Goal: Transaction & Acquisition: Purchase product/service

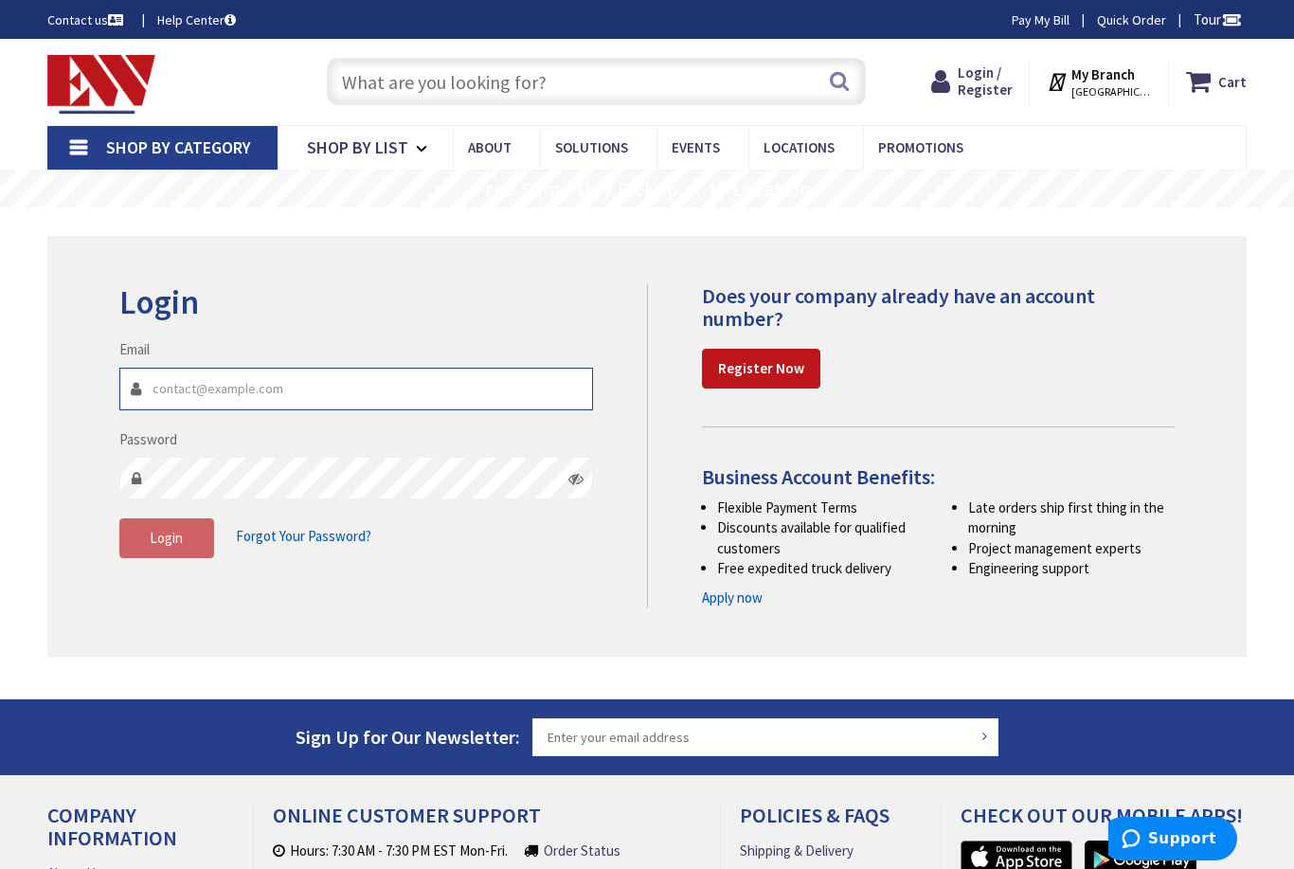
type input "jramos@ielectrico.com"
click at [166, 535] on button "Login" at bounding box center [166, 538] width 95 height 40
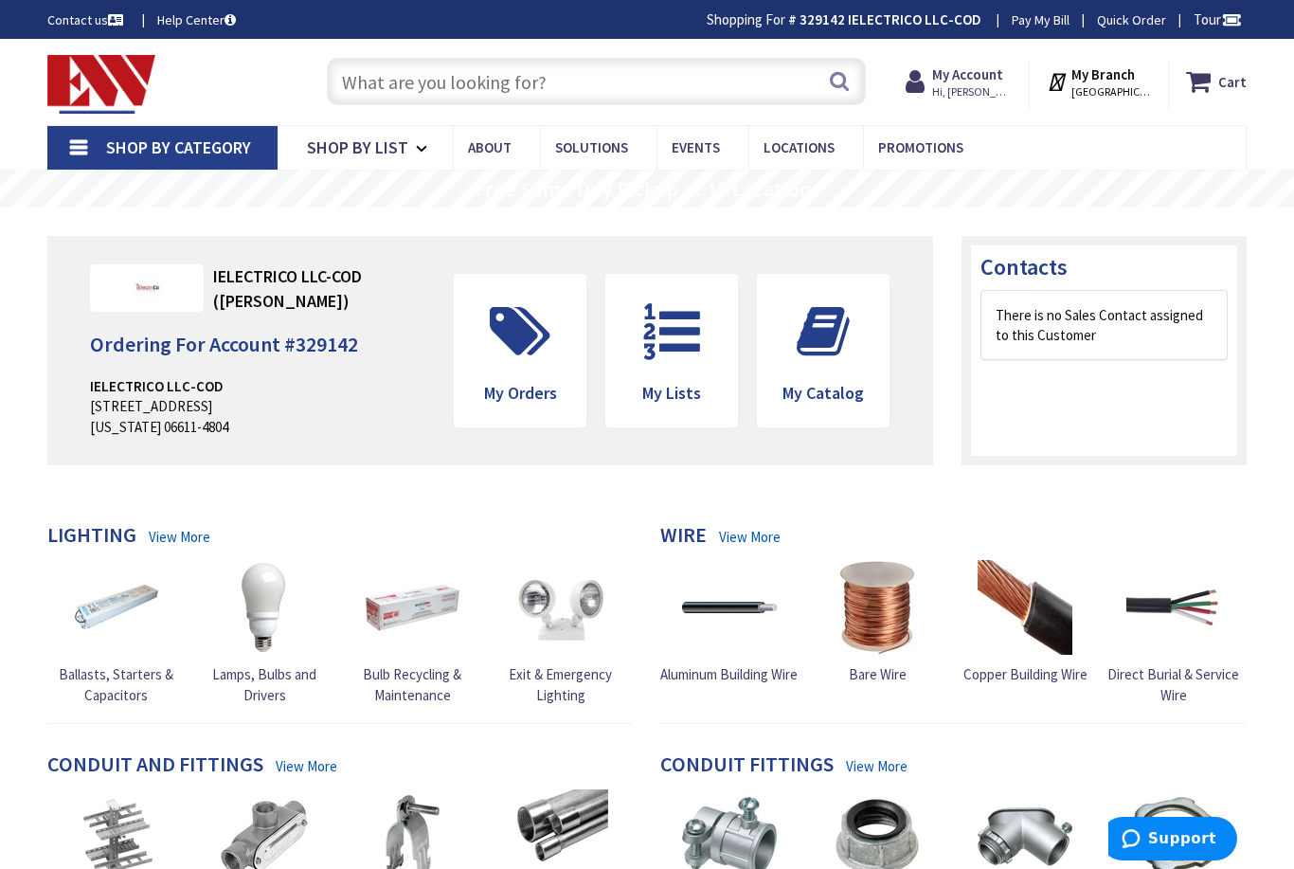
click at [441, 95] on input "text" at bounding box center [596, 81] width 539 height 47
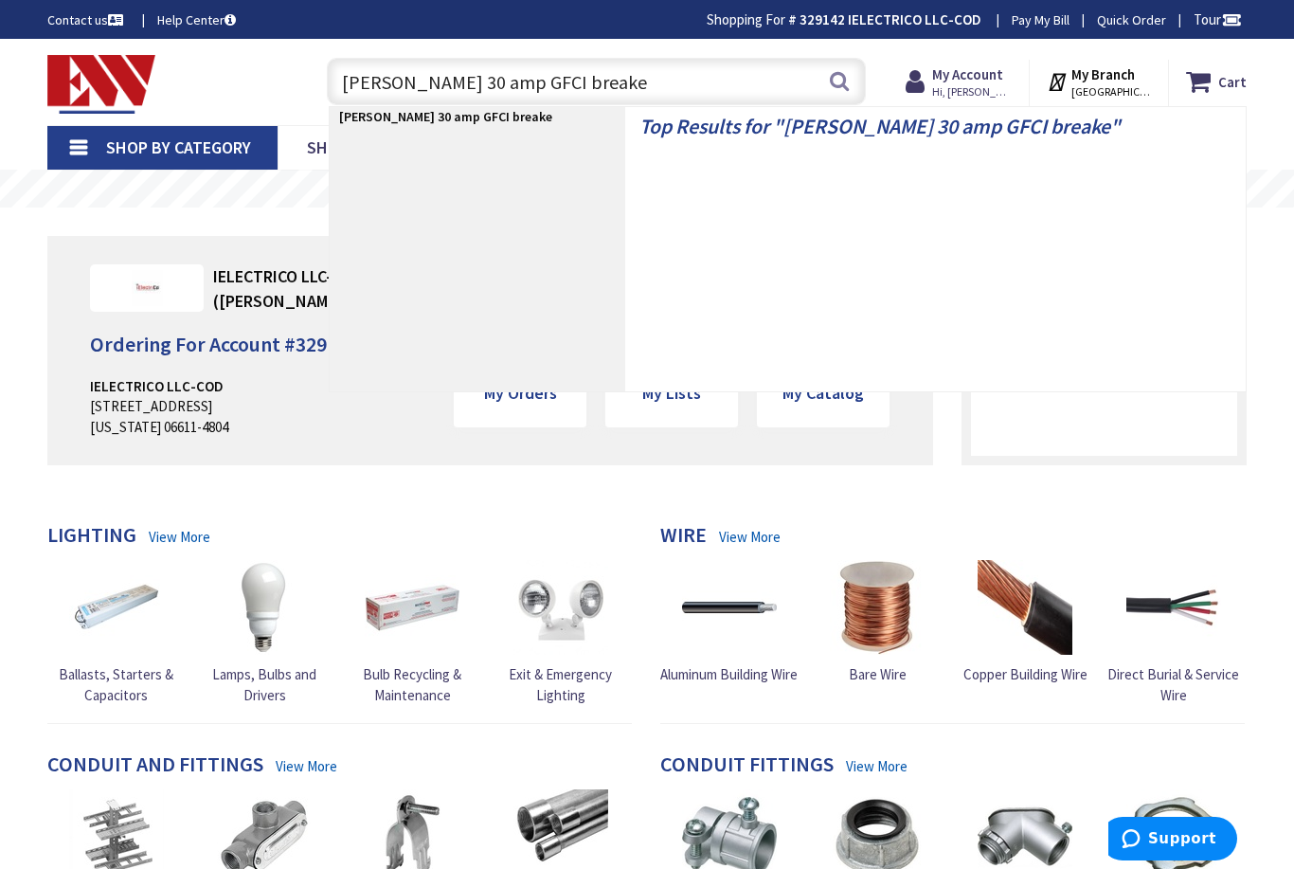
type input "Eaton 30 amp GFCI breaker"
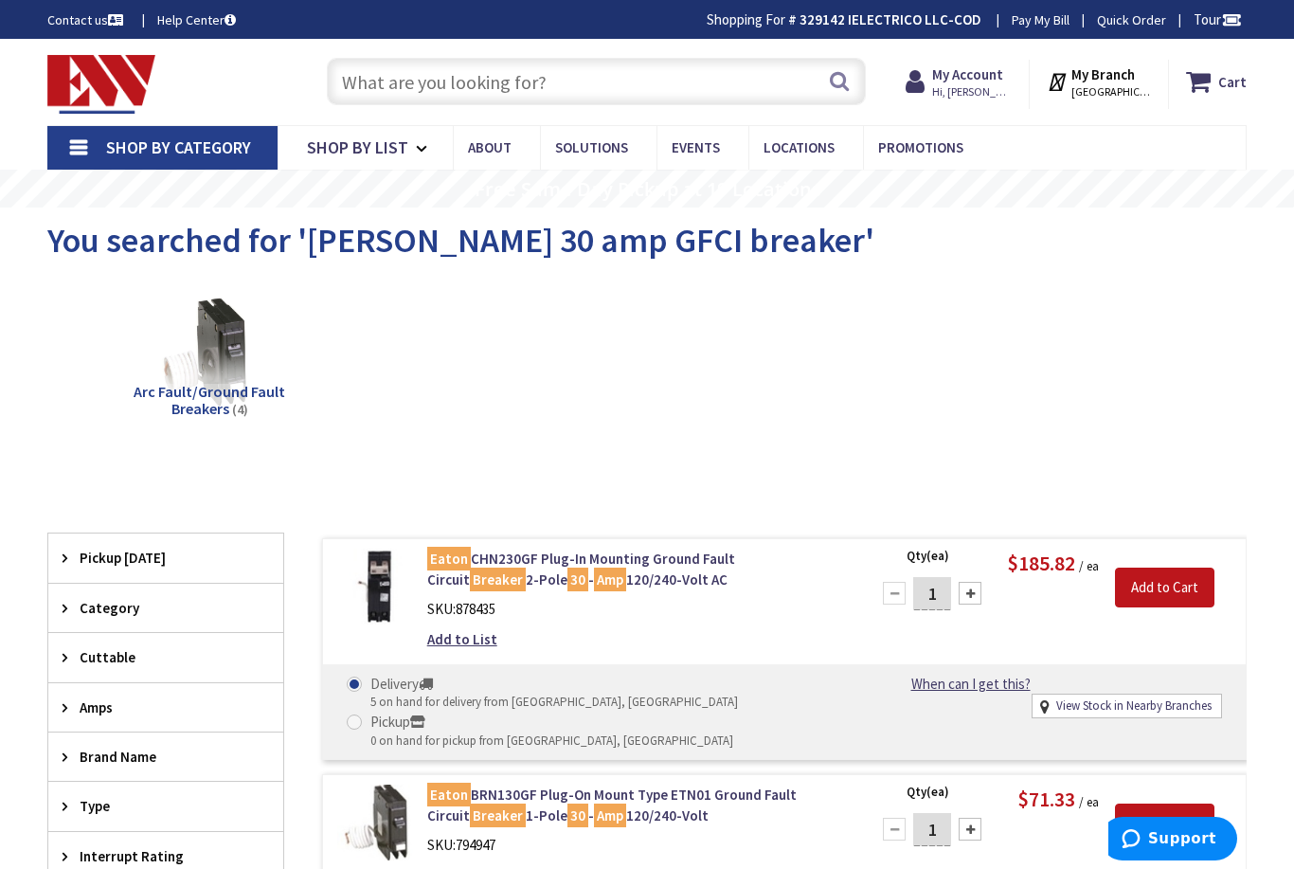
click at [378, 91] on input "text" at bounding box center [596, 81] width 539 height 47
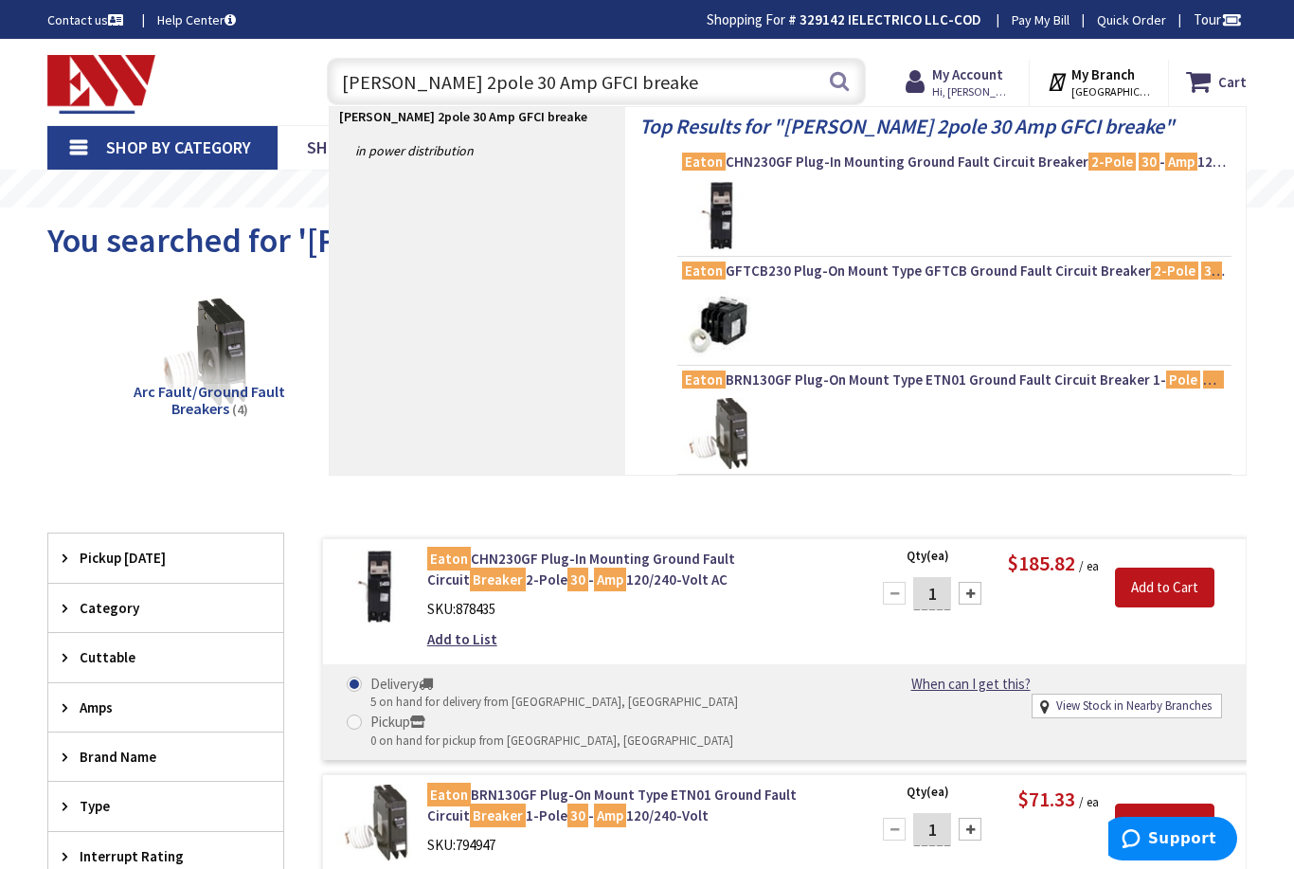
type input "Eaton 2pole 30 Amp GFCI breaker"
